Goal: Information Seeking & Learning: Learn about a topic

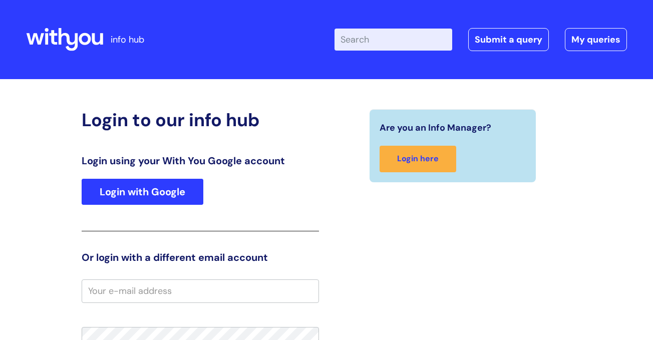
type input "Paula.Walker@wearewithyou.org.uk"
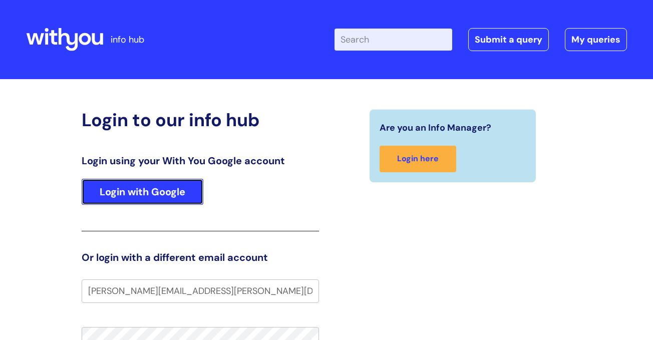
click at [142, 194] on link "Login with Google" at bounding box center [143, 192] width 122 height 26
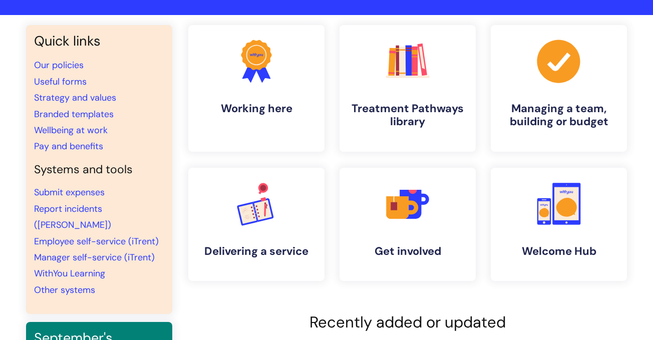
scroll to position [40, 0]
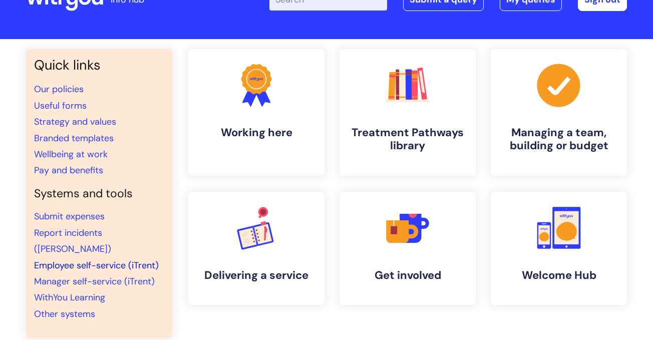
click at [102, 259] on link "Employee self-service (iTrent)" at bounding box center [96, 265] width 125 height 12
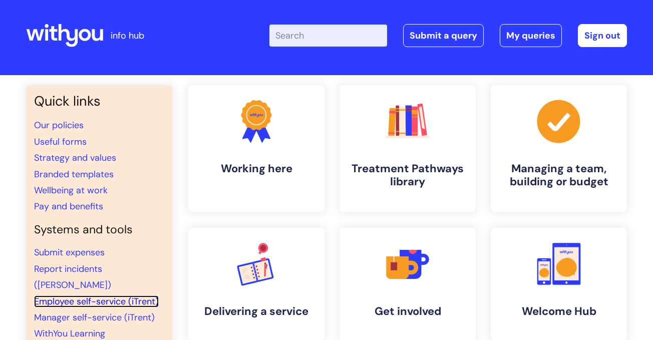
scroll to position [0, 0]
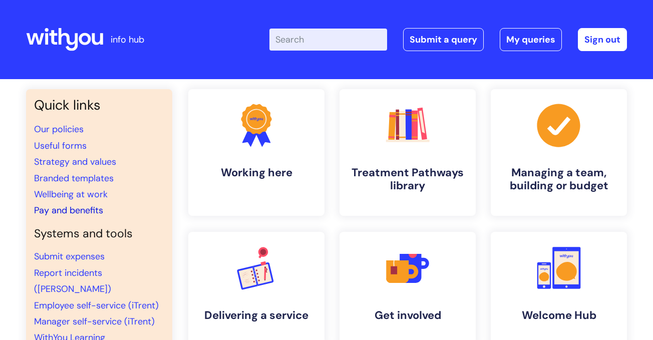
click at [74, 209] on link "Pay and benefits" at bounding box center [68, 210] width 69 height 12
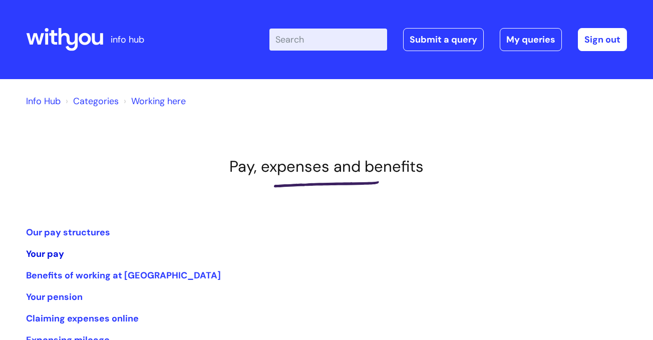
click at [49, 251] on link "Your pay" at bounding box center [45, 254] width 38 height 12
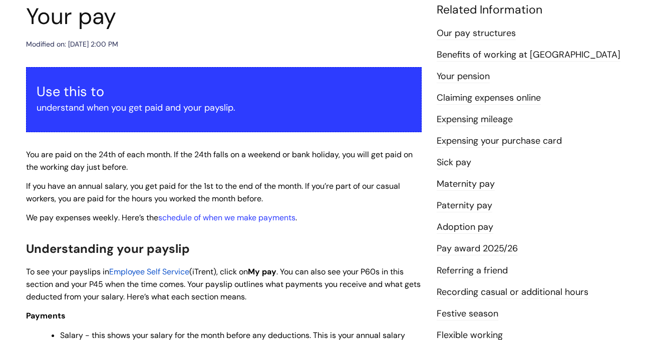
scroll to position [108, 0]
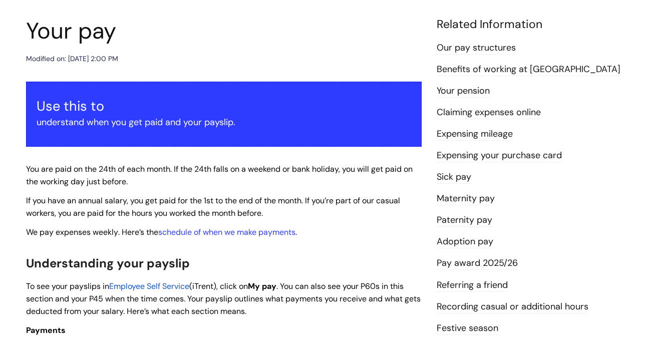
click at [476, 50] on link "Our pay structures" at bounding box center [476, 48] width 79 height 13
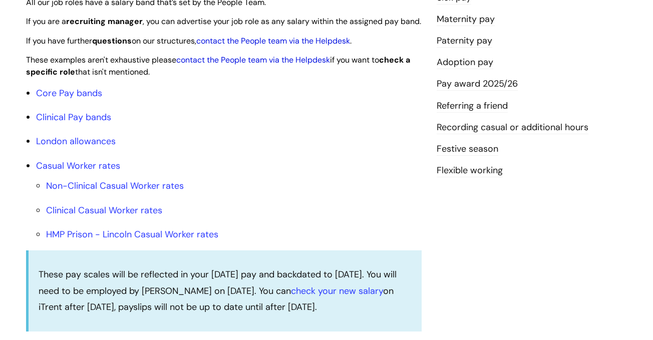
scroll to position [322, 0]
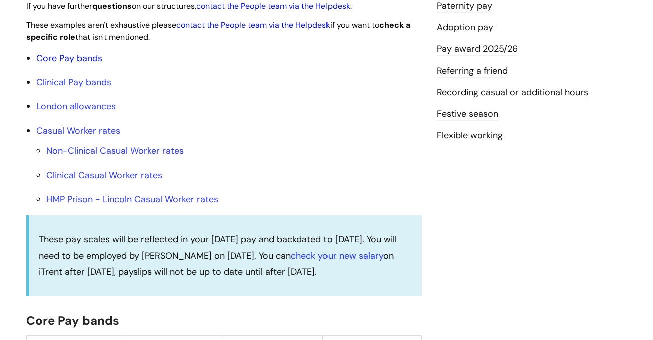
click at [55, 64] on link "Core Pay bands" at bounding box center [69, 58] width 66 height 12
click at [65, 64] on link "Core Pay bands" at bounding box center [69, 58] width 66 height 12
click at [56, 64] on link "Core Pay bands" at bounding box center [69, 58] width 66 height 12
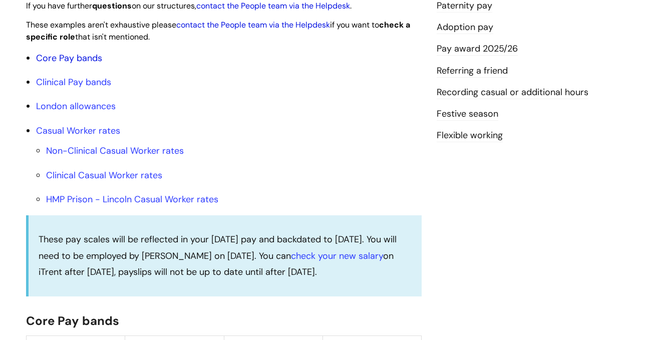
click at [56, 64] on link "Core Pay bands" at bounding box center [69, 58] width 66 height 12
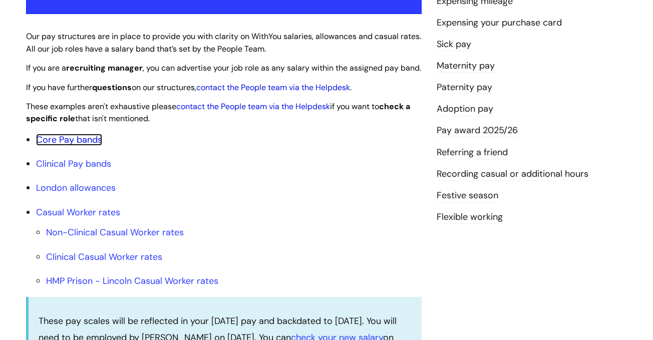
scroll to position [283, 0]
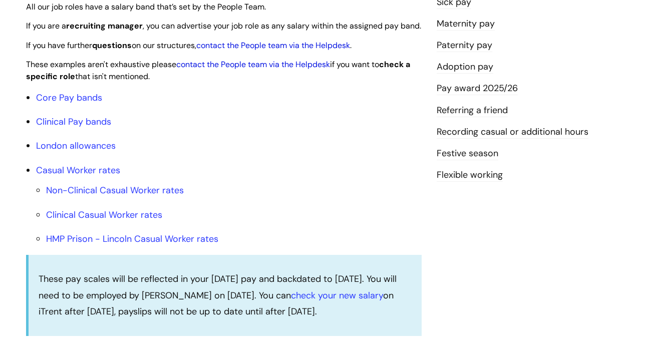
click at [442, 155] on link "Festive season" at bounding box center [468, 153] width 62 height 13
